Goal: Task Accomplishment & Management: Use online tool/utility

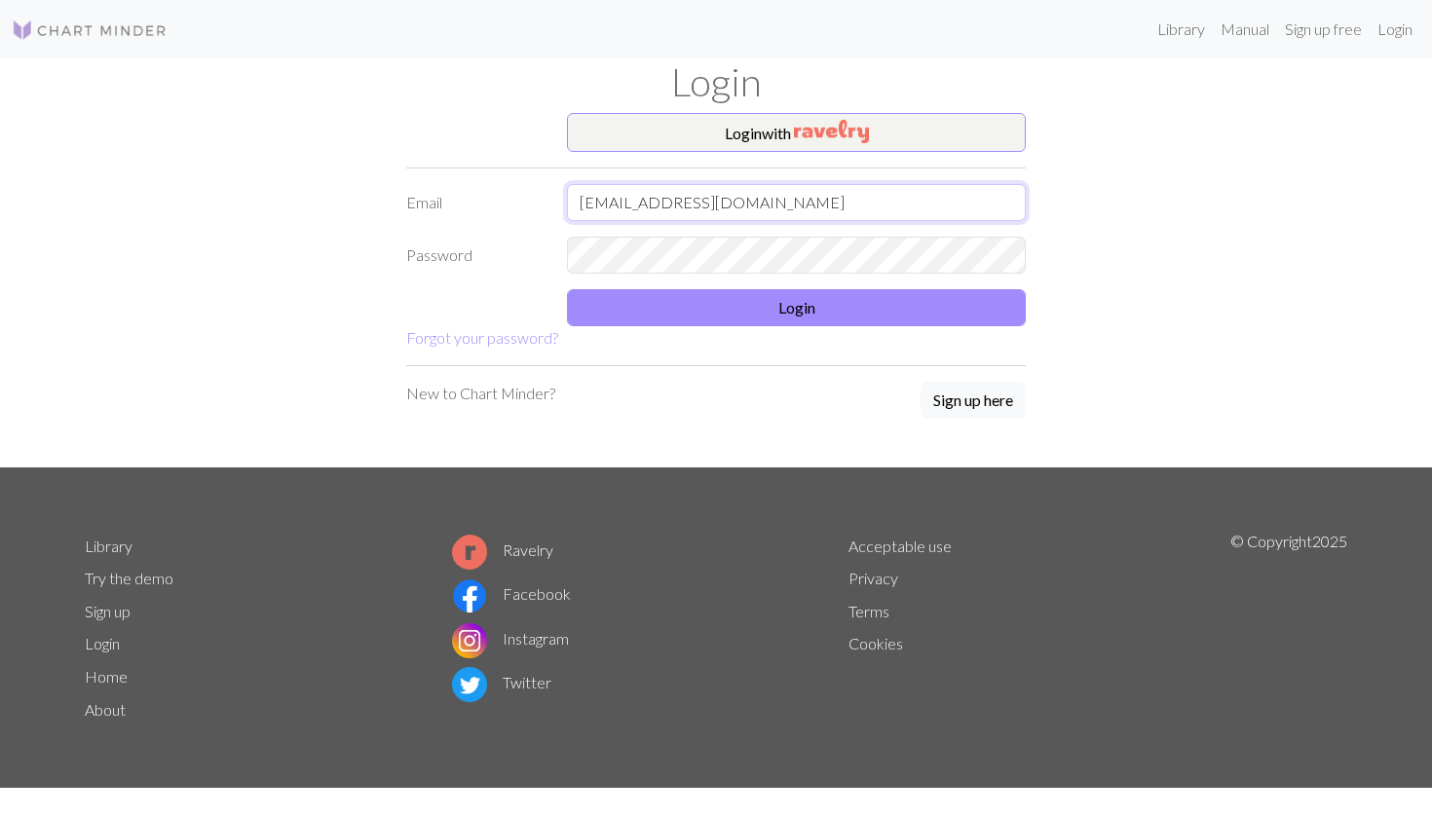
type input "[EMAIL_ADDRESS][DOMAIN_NAME]"
click at [699, 312] on button "Login" at bounding box center [796, 307] width 459 height 37
click at [749, 311] on button "Login" at bounding box center [796, 307] width 459 height 37
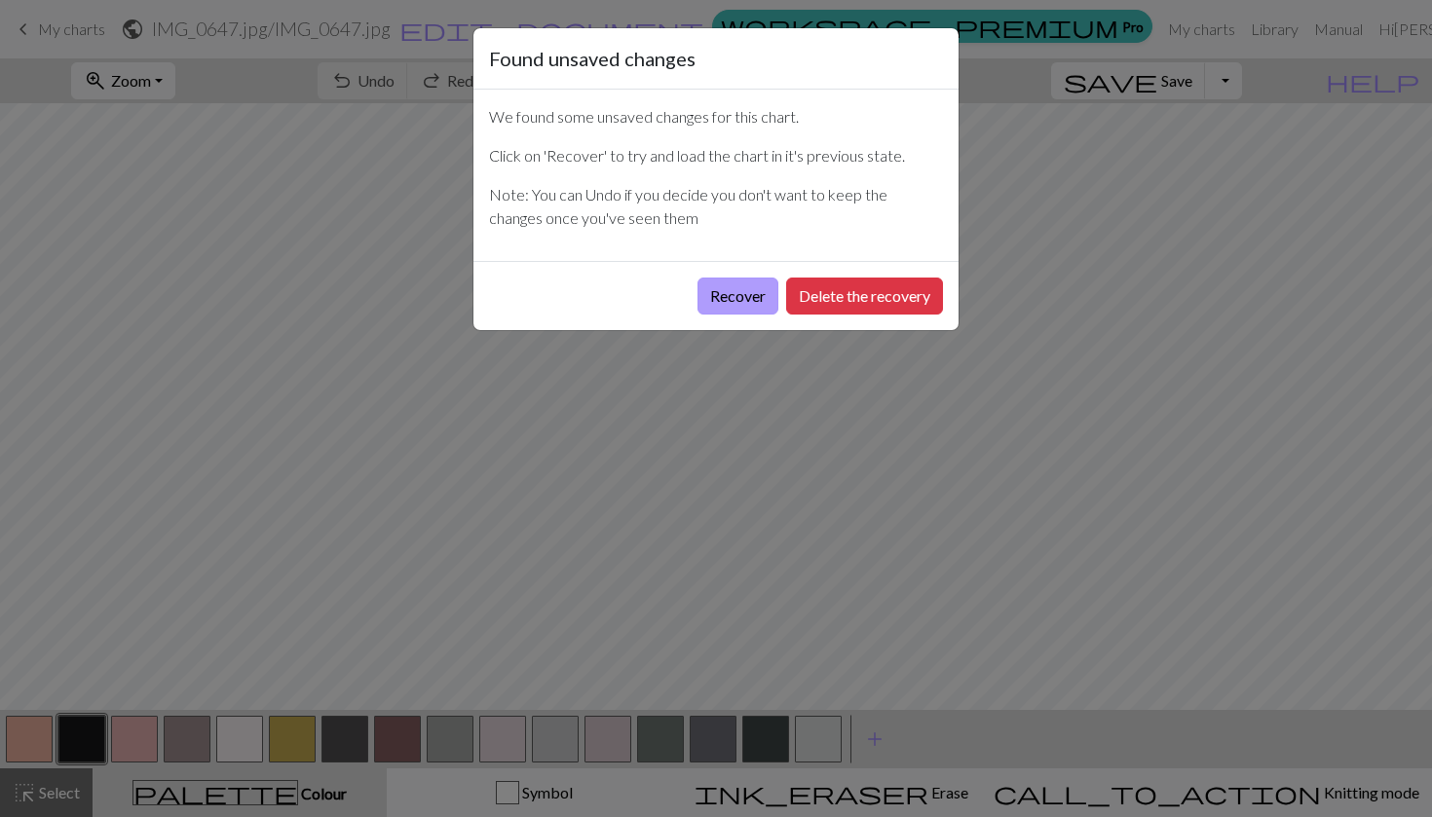
click at [741, 298] on button "Recover" at bounding box center [738, 296] width 81 height 37
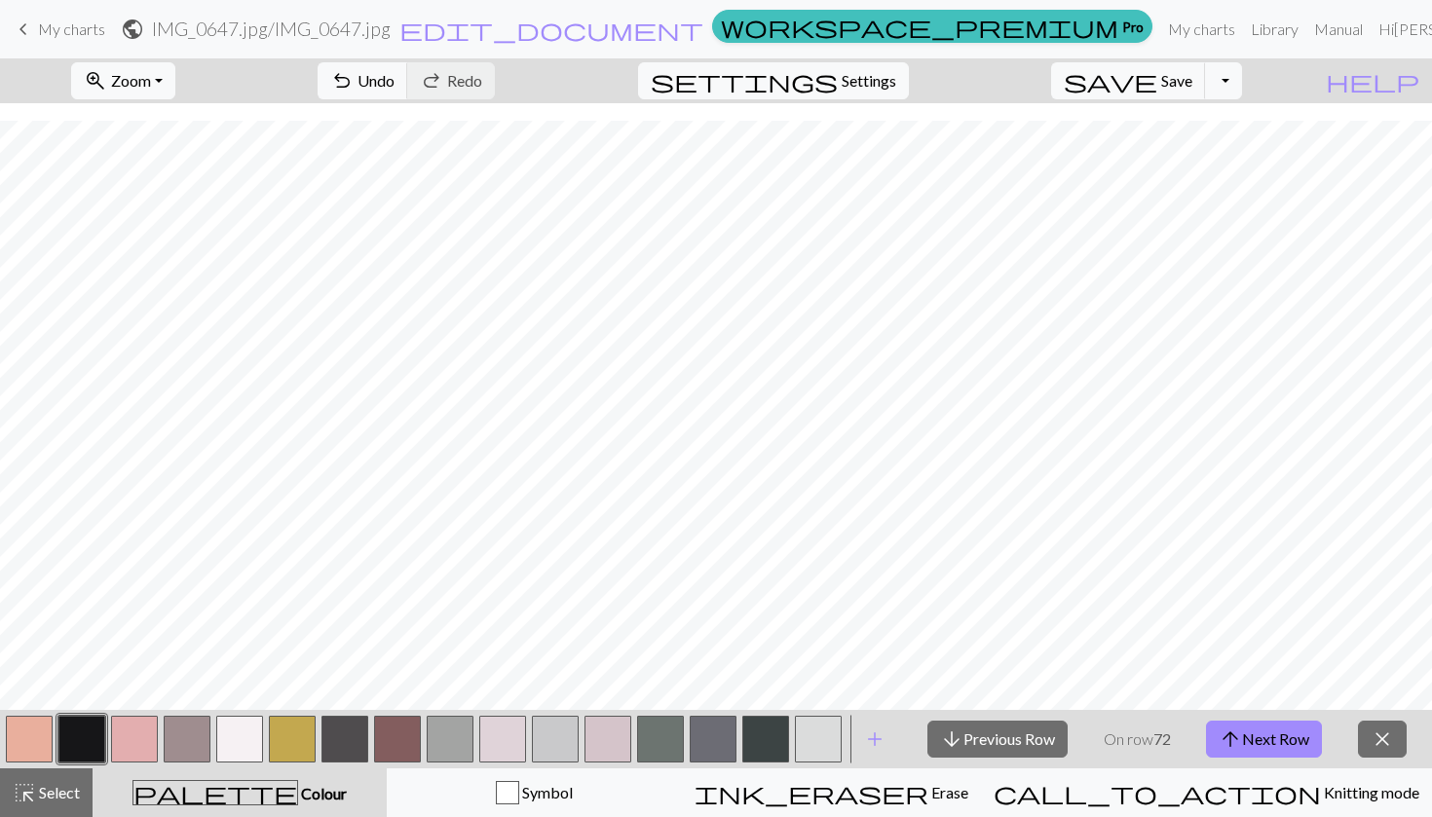
scroll to position [489, 0]
click at [175, 73] on button "zoom_in Zoom Zoom" at bounding box center [123, 80] width 104 height 37
click at [170, 129] on button "Fit all" at bounding box center [149, 123] width 154 height 31
click at [999, 739] on button "arrow_downward Previous Row" at bounding box center [997, 739] width 140 height 37
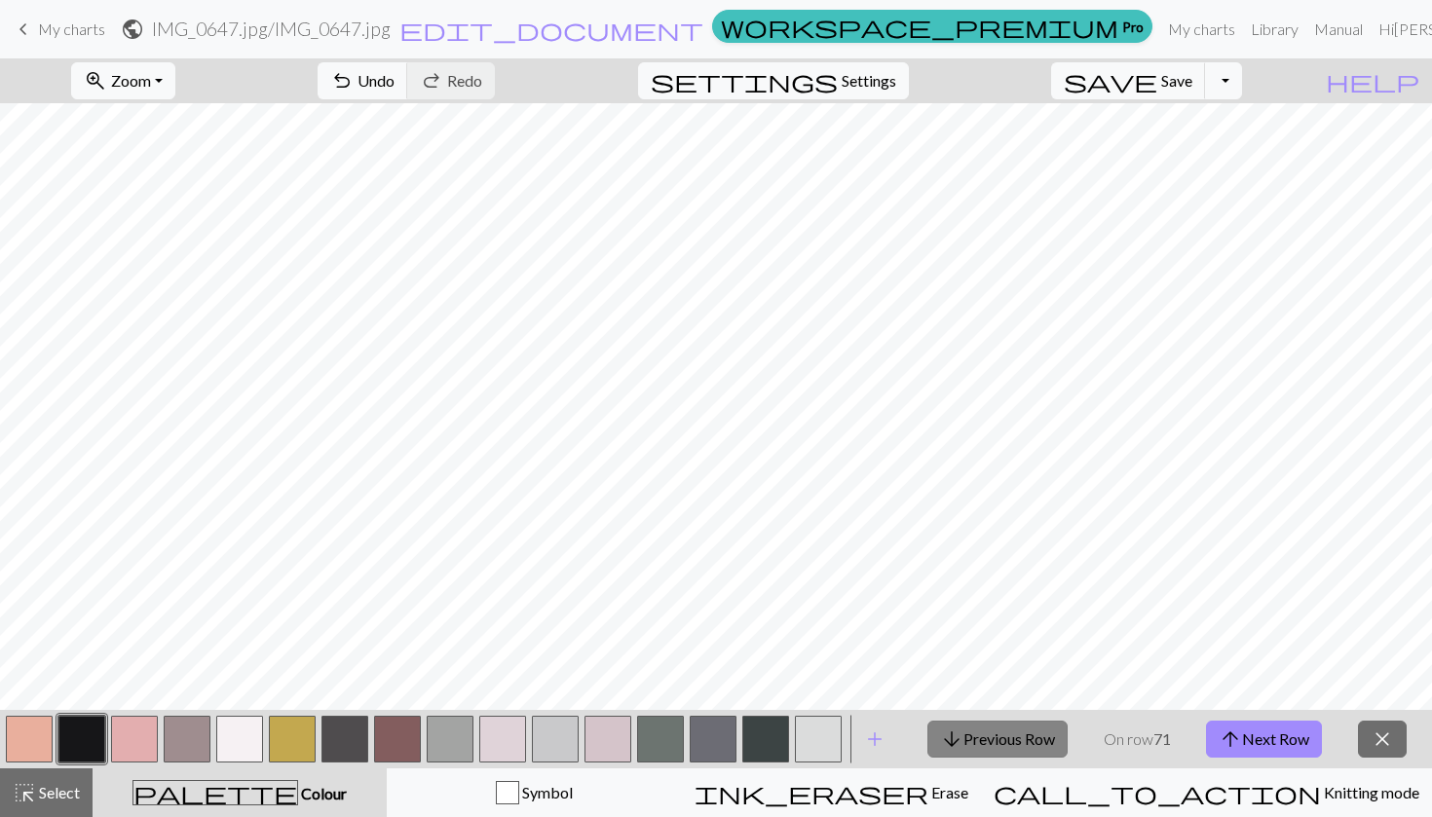
click at [1000, 732] on button "arrow_downward Previous Row" at bounding box center [997, 739] width 140 height 37
click at [982, 747] on button "arrow_downward Previous Row" at bounding box center [997, 739] width 140 height 37
click at [969, 744] on button "arrow_downward Previous Row" at bounding box center [997, 739] width 140 height 37
click at [990, 729] on button "arrow_downward Previous Row" at bounding box center [997, 739] width 140 height 37
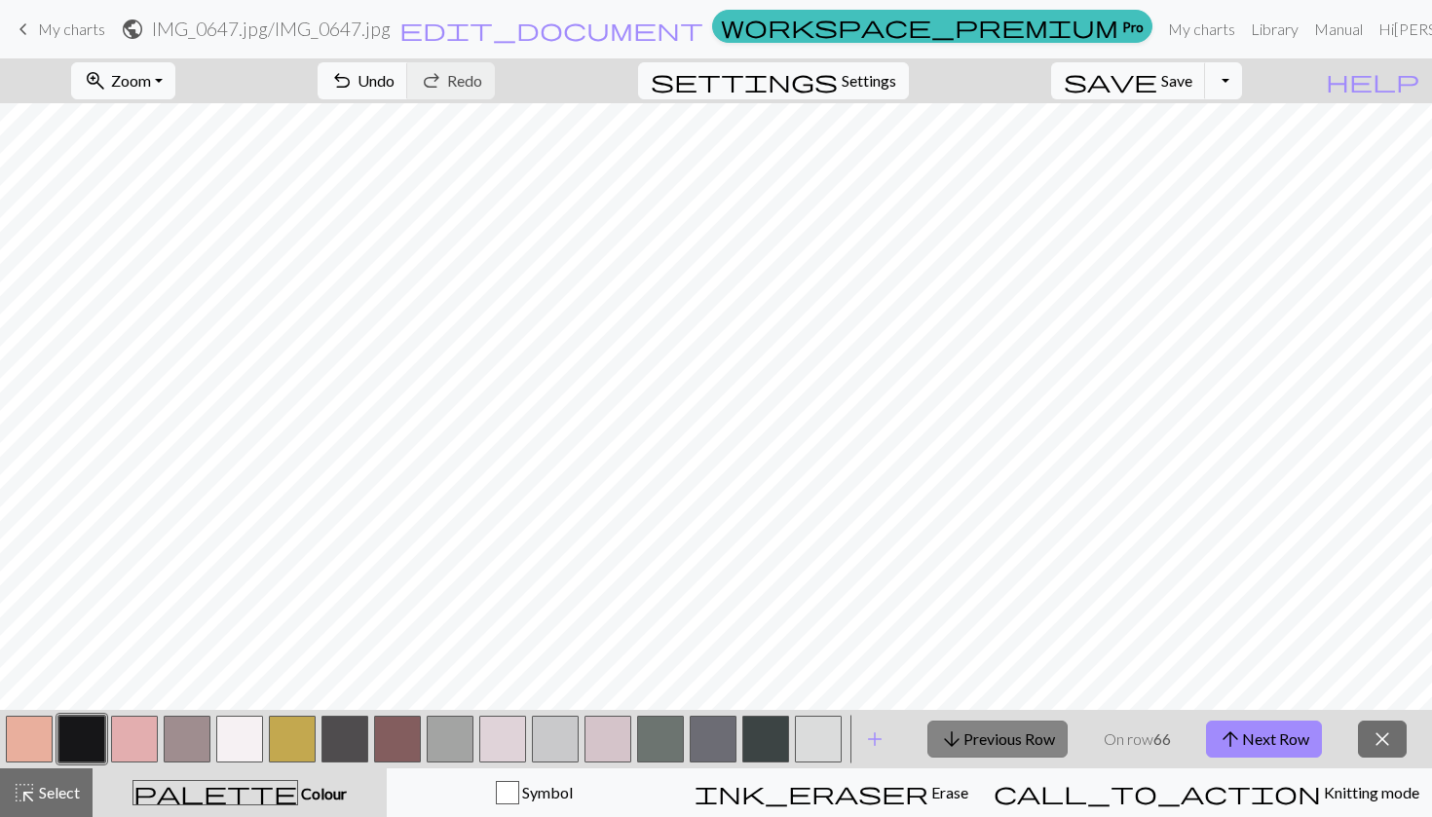
click at [1025, 738] on button "arrow_downward Previous Row" at bounding box center [997, 739] width 140 height 37
click at [1015, 742] on button "arrow_downward Previous Row" at bounding box center [997, 739] width 140 height 37
click at [952, 745] on span "arrow_downward" at bounding box center [951, 739] width 23 height 27
click at [999, 728] on button "arrow_downward Previous Row" at bounding box center [997, 739] width 140 height 37
